Goal: Task Accomplishment & Management: Manage account settings

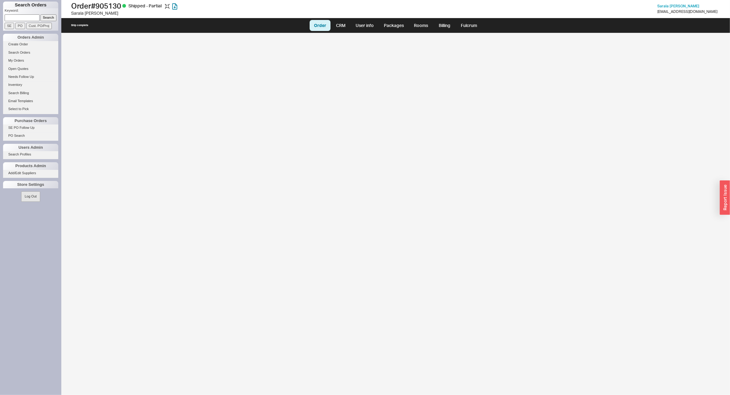
select select "LOW"
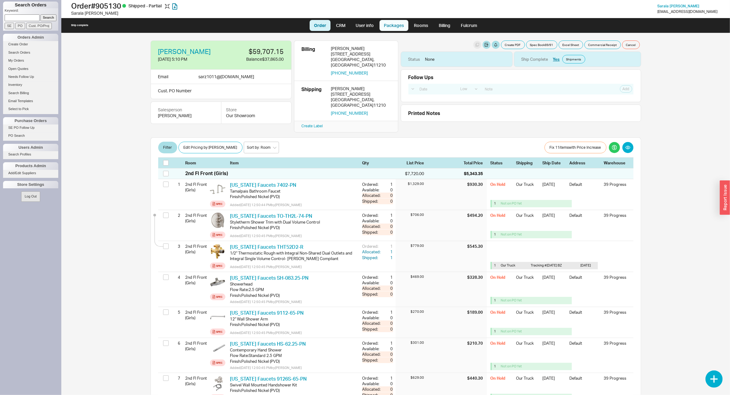
click at [395, 27] on link "Packages" at bounding box center [394, 25] width 29 height 11
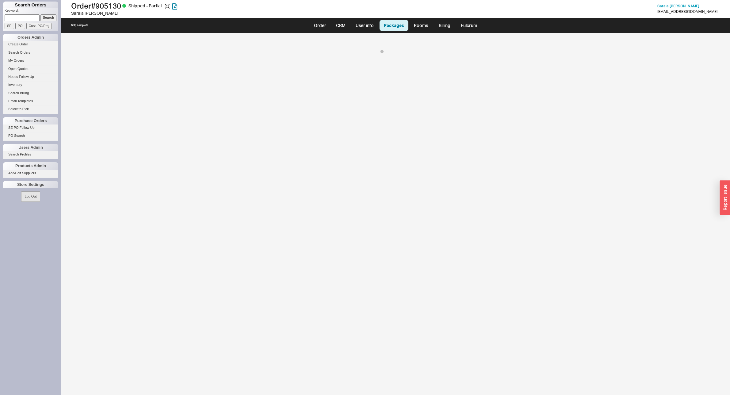
select select "On Hold"
select select "8"
select select "On Hold"
select select "8"
select select "On Hold"
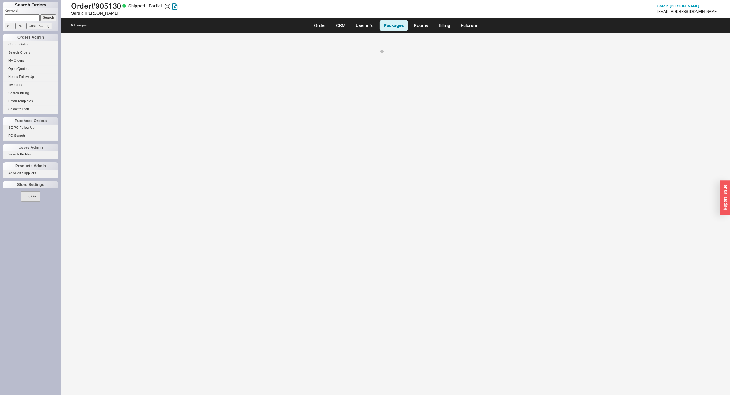
select select "8"
select select "On Hold"
select select "8"
select select "On Hold"
select select "8"
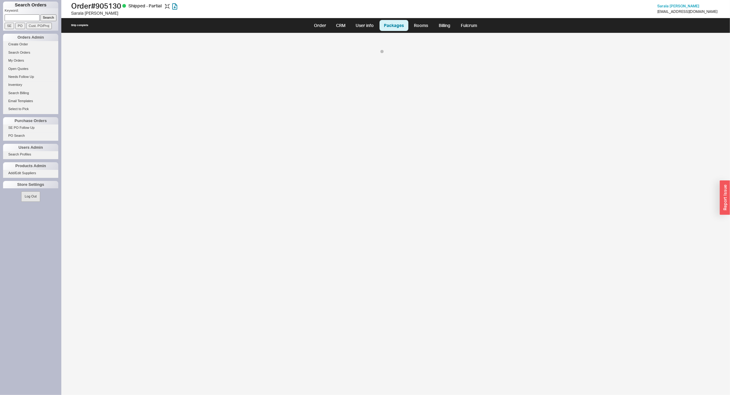
select select "On Hold"
select select "8"
select select "On Hold"
select select "8"
select select "On Hold"
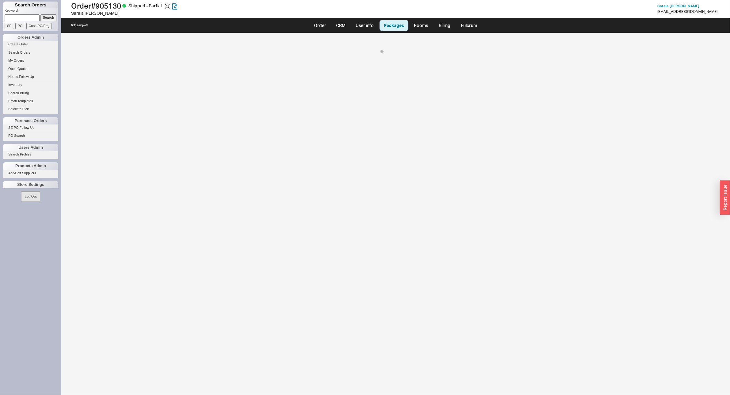
select select "8"
select select "On Hold"
select select "8"
select select "On Hold"
select select "8"
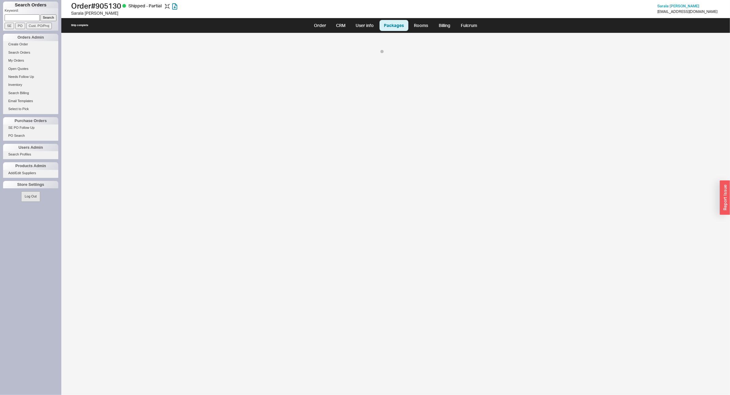
select select "On Hold"
select select "8"
select select "On Hold"
select select "8"
select select "On Hold"
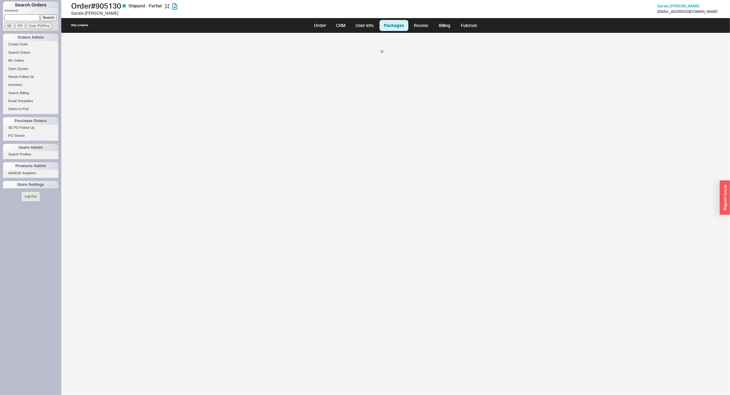
select select "8"
select select "On Hold"
select select "8"
select select "On Hold"
select select "8"
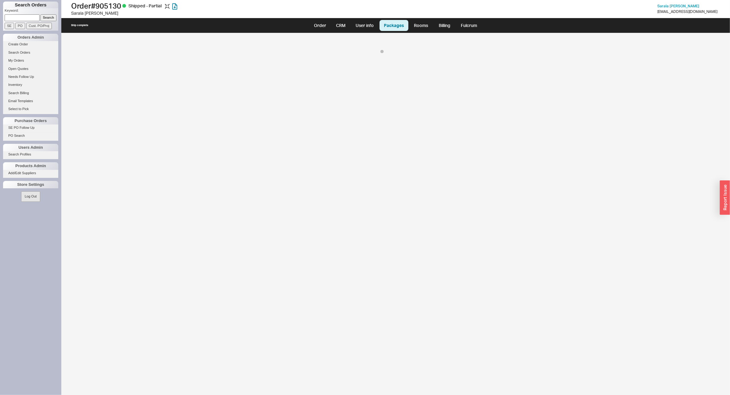
select select "On Hold"
select select "8"
select select "On Hold"
select select "8"
select select "On Hold"
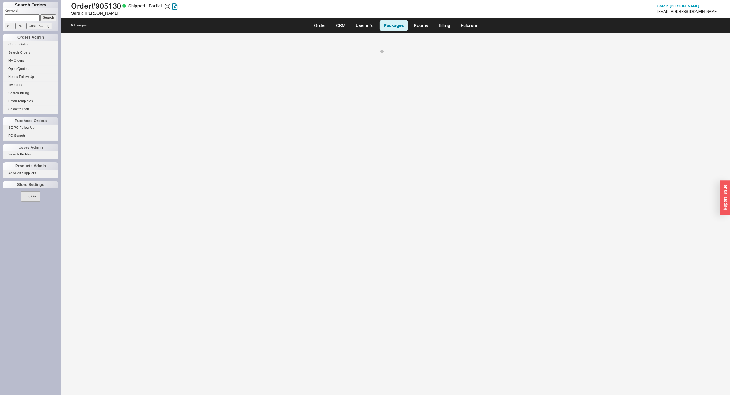
select select "8"
select select "On Hold"
select select "8"
select select "On Hold"
select select "8"
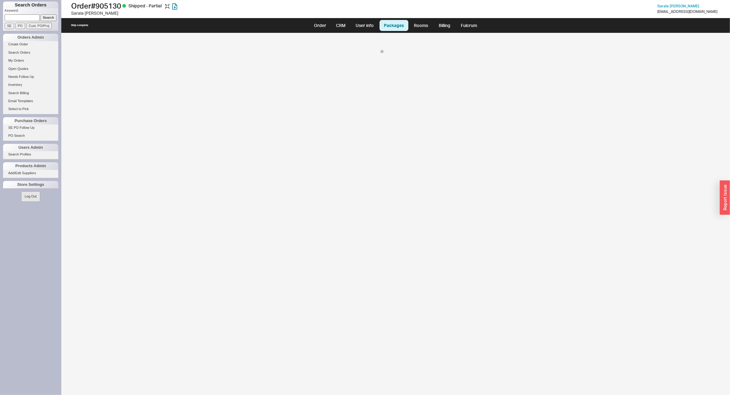
select select "On Hold"
select select "8"
select select "On Hold"
select select "8"
select select "On Hold"
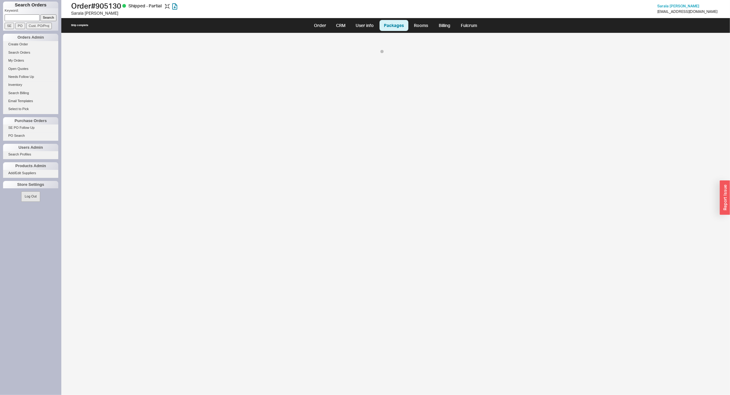
select select "8"
select select "On Hold"
select select "8"
select select "On Hold"
select select "8"
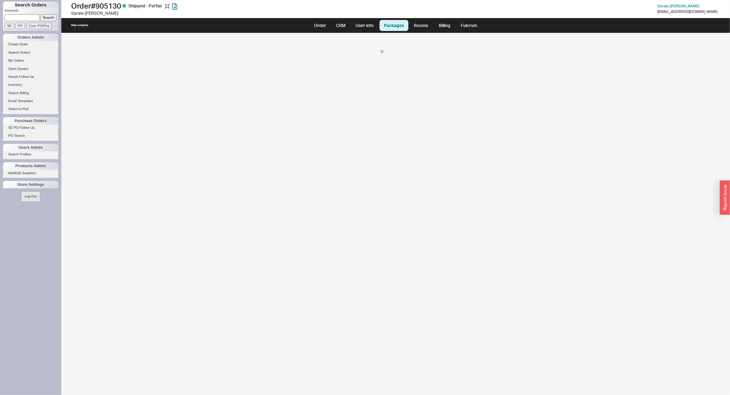
select select "On Hold"
select select "8"
select select "On Hold"
select select "8"
select select "On Hold"
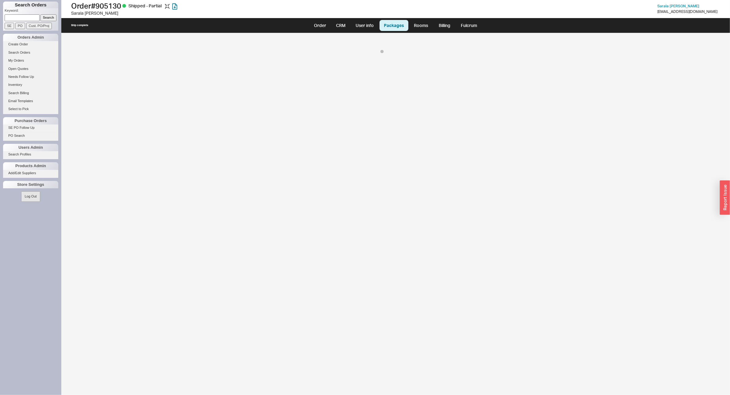
select select "8"
select select "On Hold"
select select "8"
select select "On Hold"
select select "8"
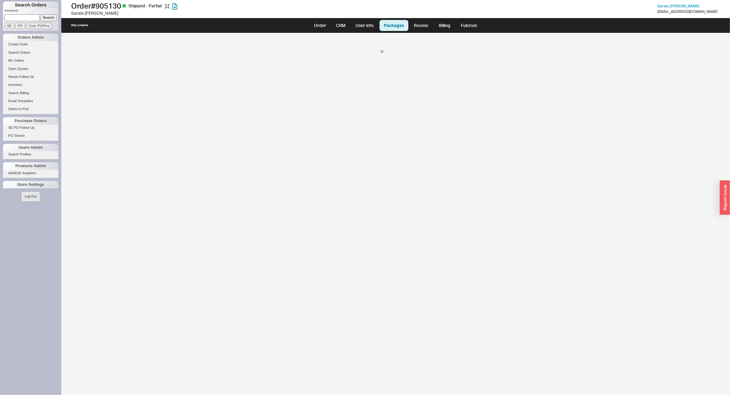
select select "On Hold"
select select "8"
select select "On Hold"
select select "8"
select select "On Hold"
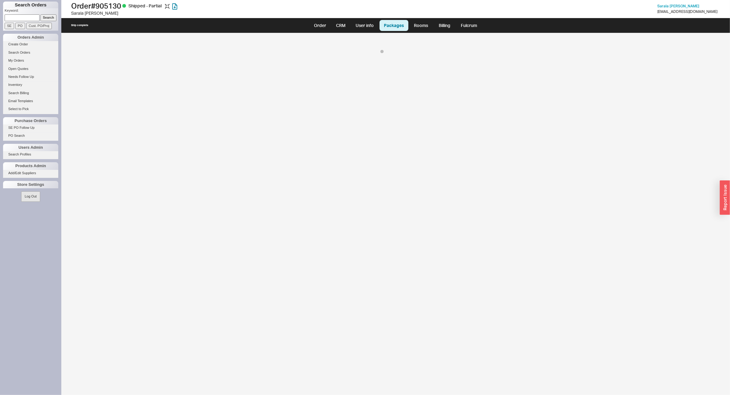
select select "8"
select select "On Hold"
select select "8"
select select "On Hold"
select select "8"
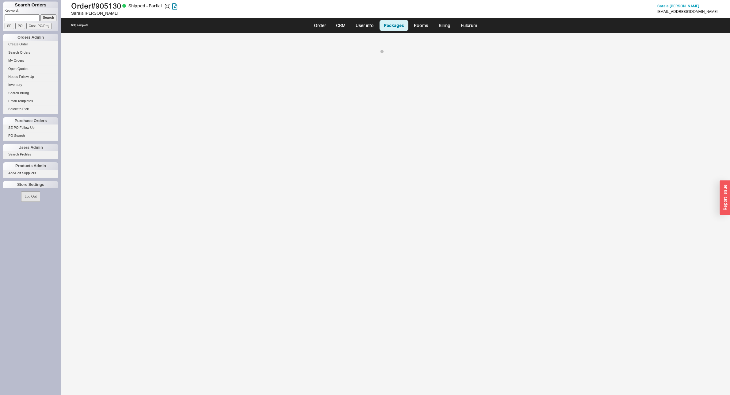
select select "On Hold"
select select "8"
select select "On Hold"
select select "8"
select select "On Hold"
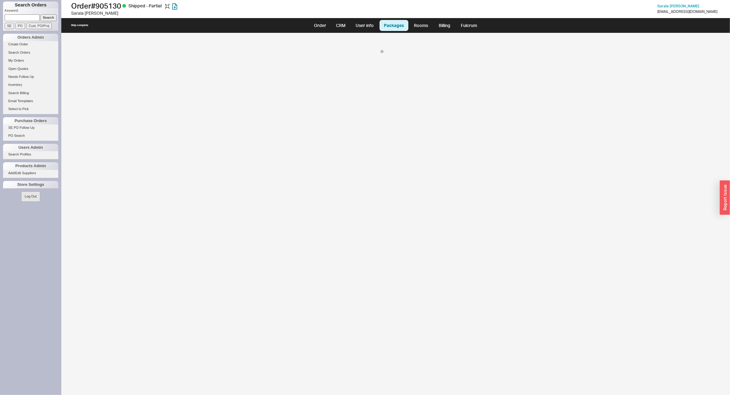
select select "8"
select select "On Hold"
select select "8"
select select "On Hold"
select select "8"
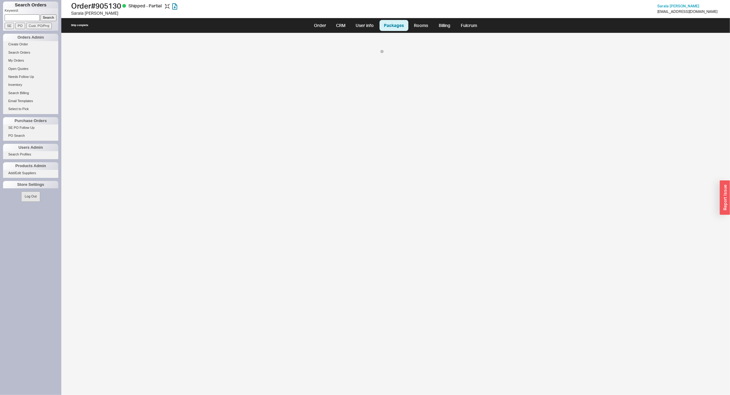
select select "On Hold"
select select "8"
select select "On Hold"
select select "8"
select select "On Hold"
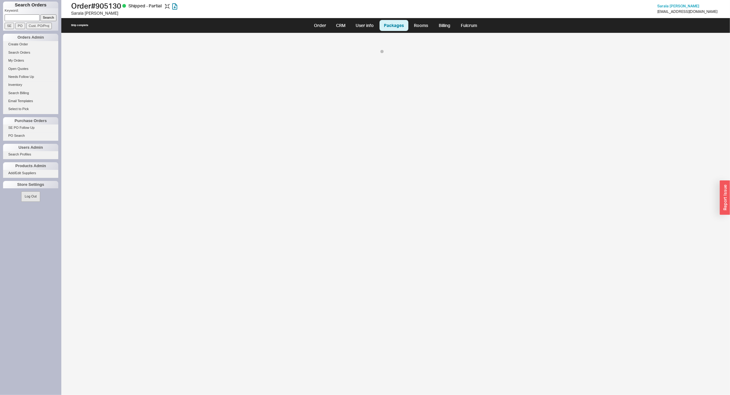
select select "8"
select select "On Hold"
select select "8"
select select "On Hold"
select select "8"
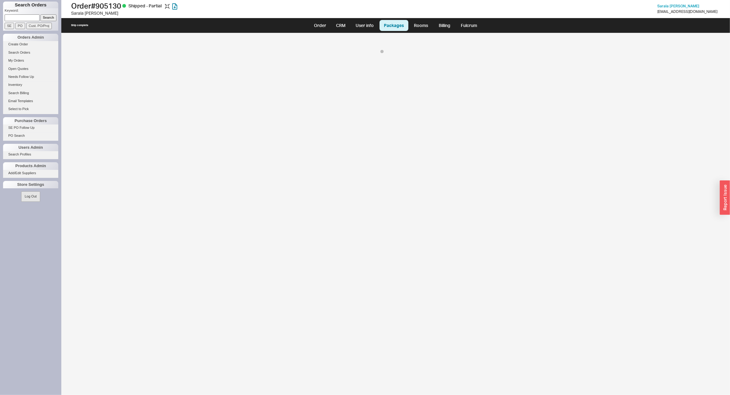
select select "On Hold"
select select "8"
select select "On Hold"
select select "8"
select select "On Hold"
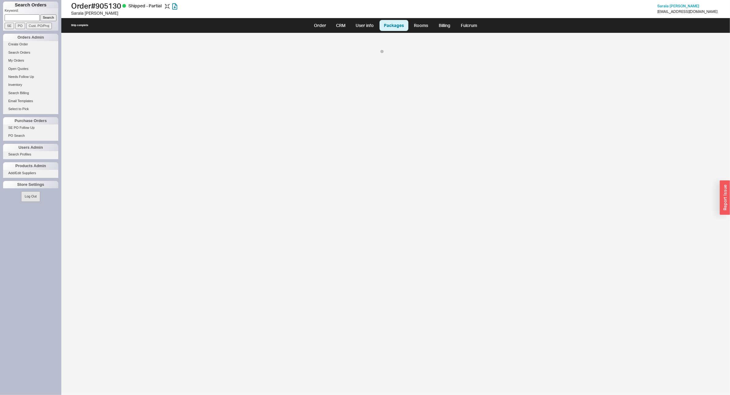
select select "8"
select select "On Hold"
select select "8"
select select "On Hold"
select select "8"
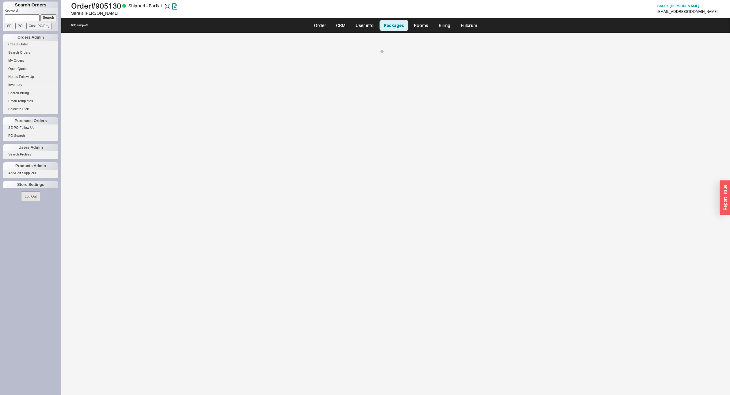
select select "On Hold"
select select "8"
select select "On Hold"
select select "8"
select select "On Hold"
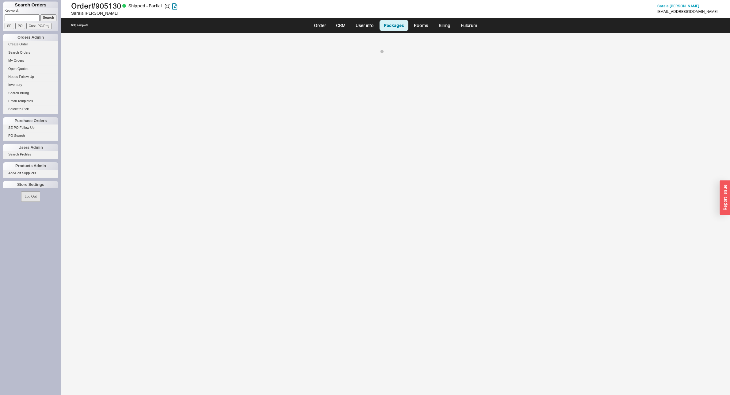
select select "8"
select select "On Hold"
select select "8"
select select "On Hold"
select select "8"
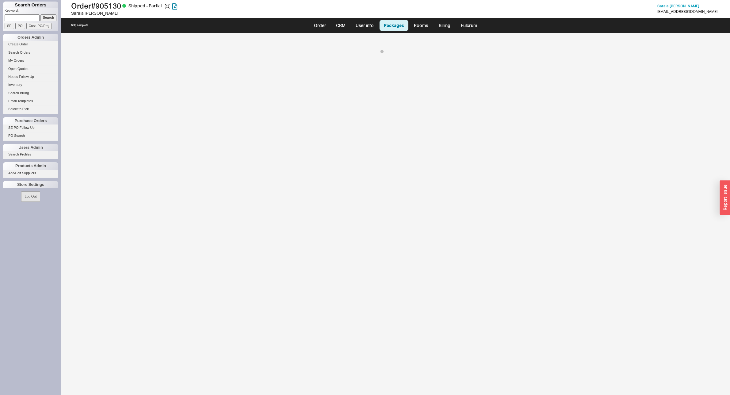
select select "On Hold"
select select "8"
select select "On Hold"
select select "8"
select select "On Hold"
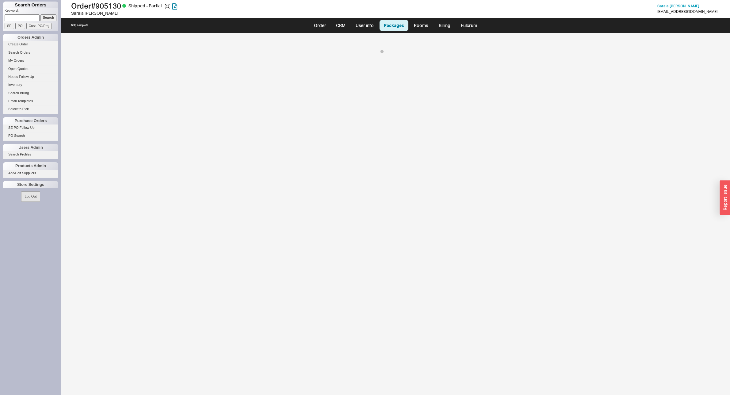
select select "8"
select select "On Hold"
select select "8"
select select "On Hold"
select select "8"
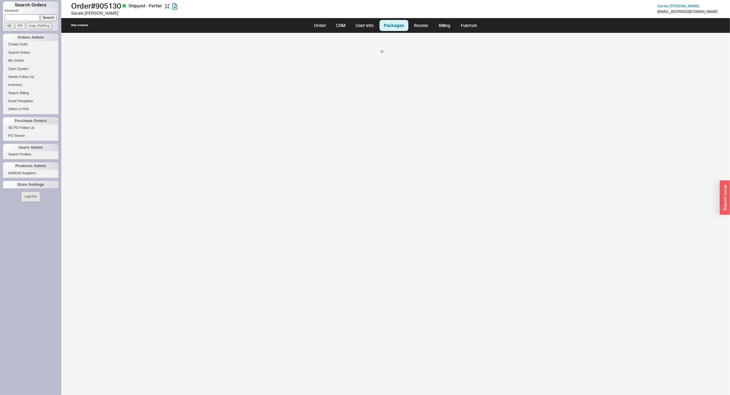
select select "On Hold"
select select "8"
select select "On Hold"
select select "8"
select select "On Hold"
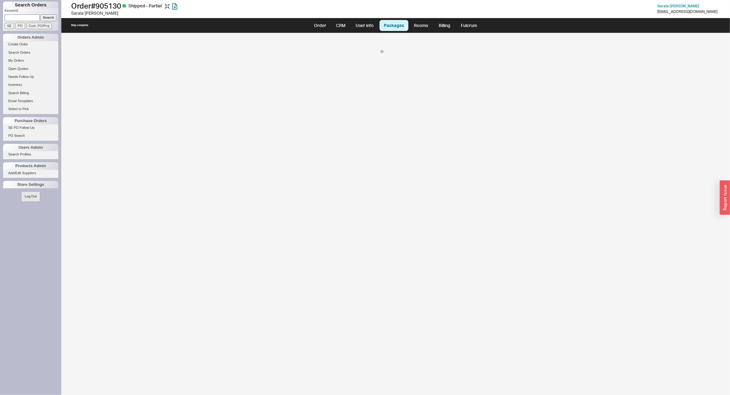
select select "8"
select select "On Hold"
select select "8"
select select "On Hold"
select select "8"
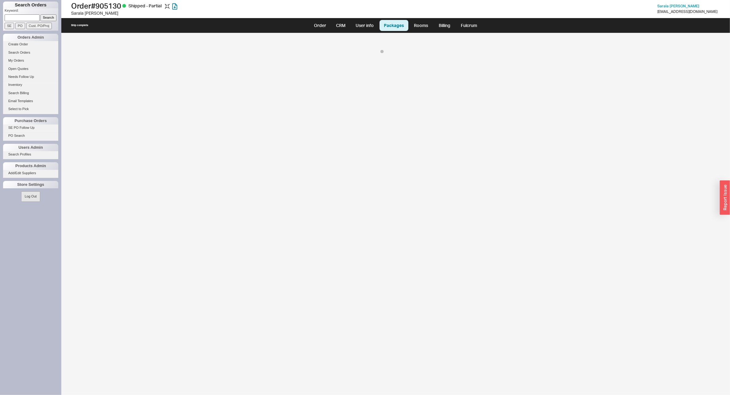
select select "On Hold"
select select "8"
select select "On Hold"
select select "8"
select select "On Hold"
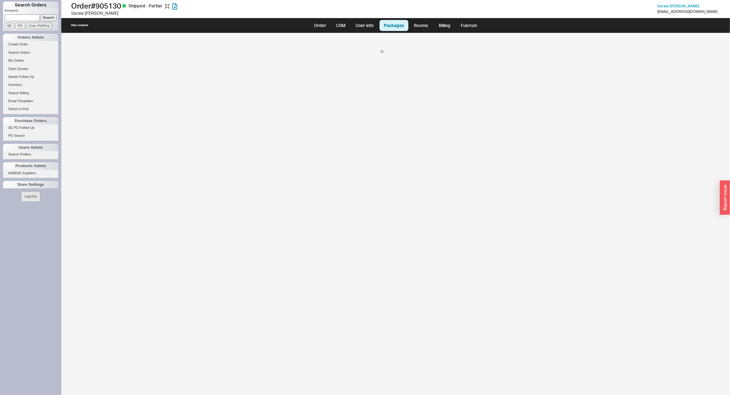
select select "8"
select select "On Hold"
select select "8"
select select "On Hold"
select select "8"
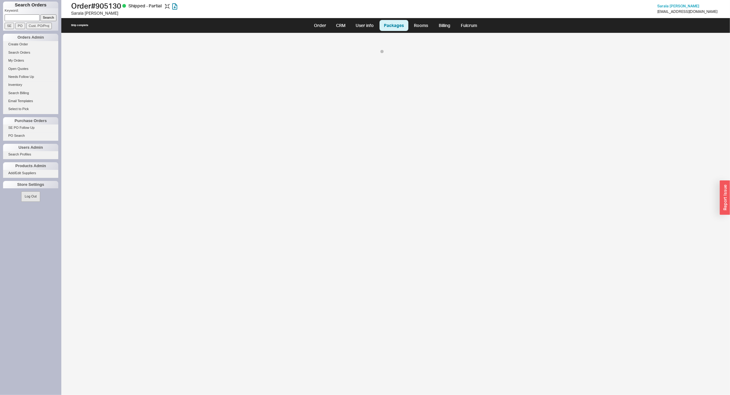
select select "On Hold"
select select "8"
select select "On Hold"
select select "8"
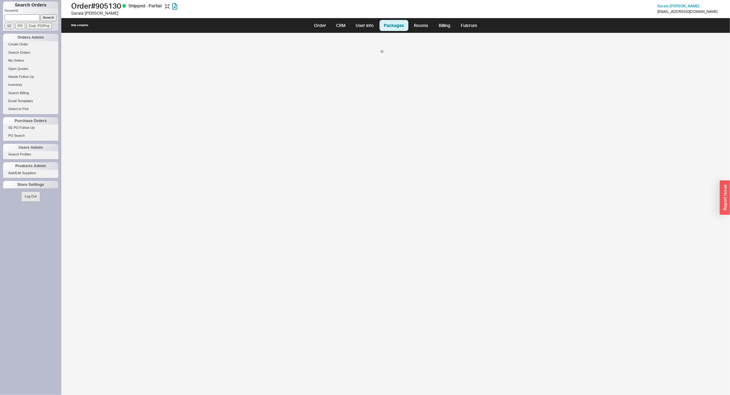
select select "8"
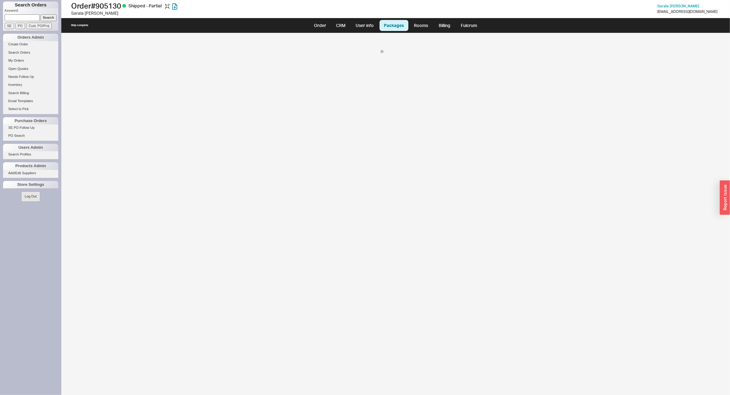
select select "8"
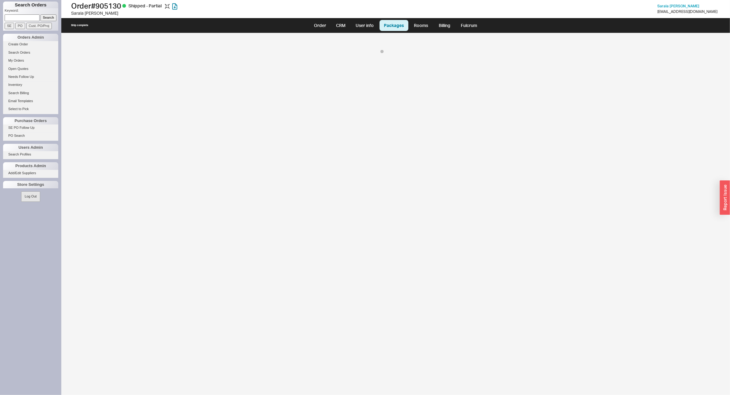
select select "8"
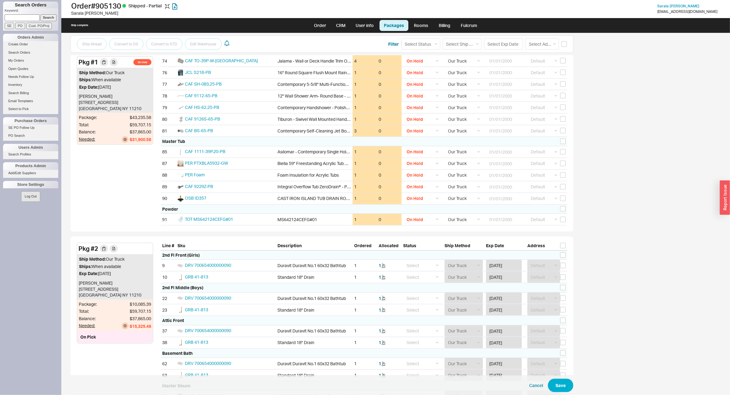
scroll to position [1020, 0]
